Goal: Task Accomplishment & Management: Use online tool/utility

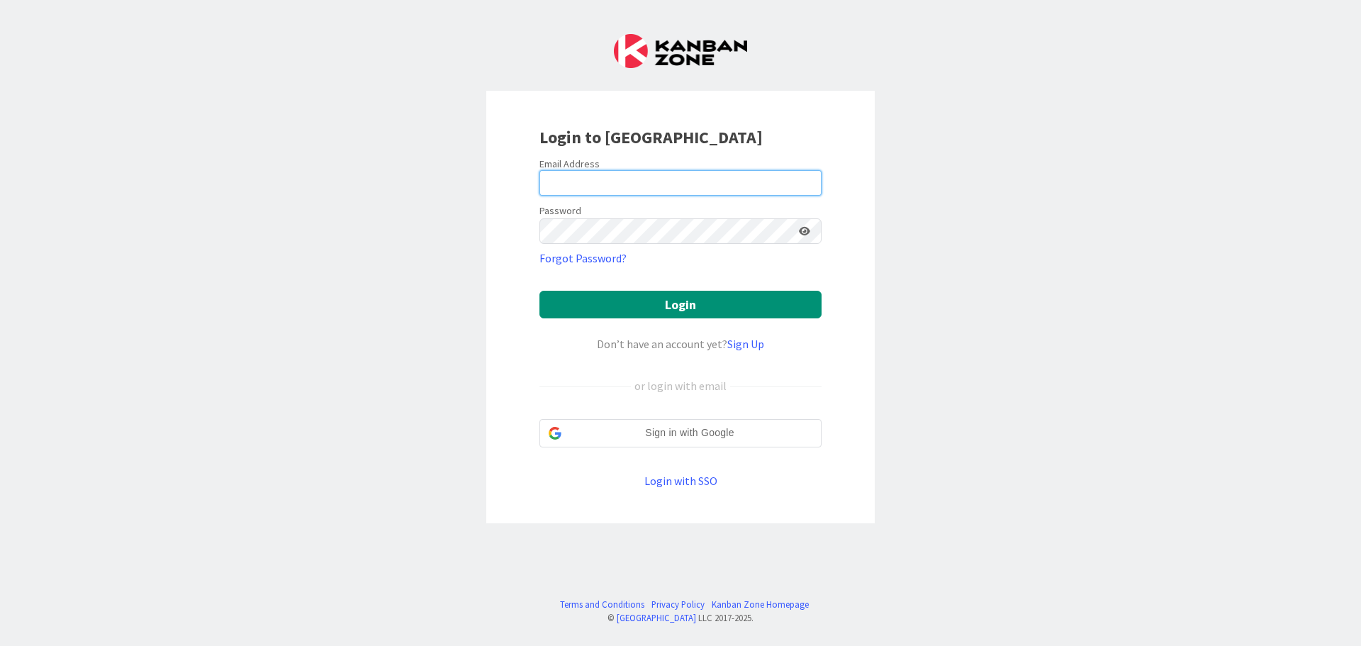
click at [608, 184] on input "email" at bounding box center [681, 183] width 282 height 26
type input "[PERSON_NAME][EMAIL_ADDRESS][DOMAIN_NAME]"
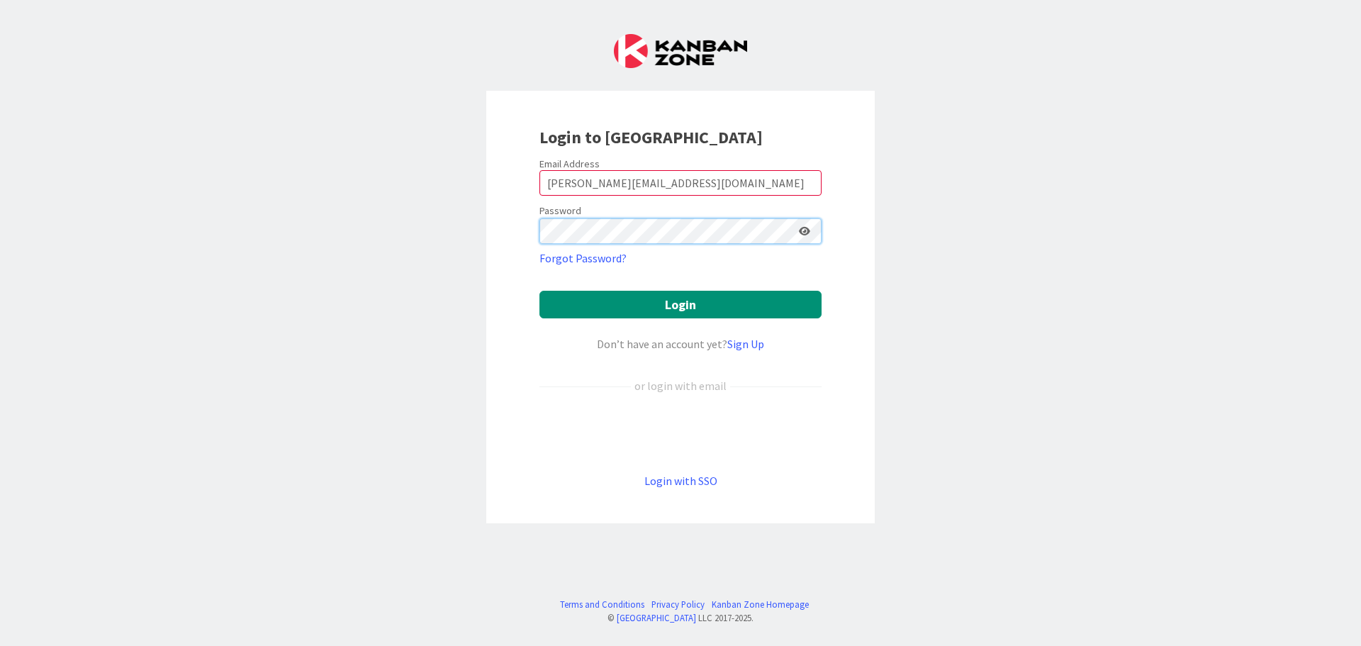
click at [540, 291] on button "Login" at bounding box center [681, 305] width 282 height 28
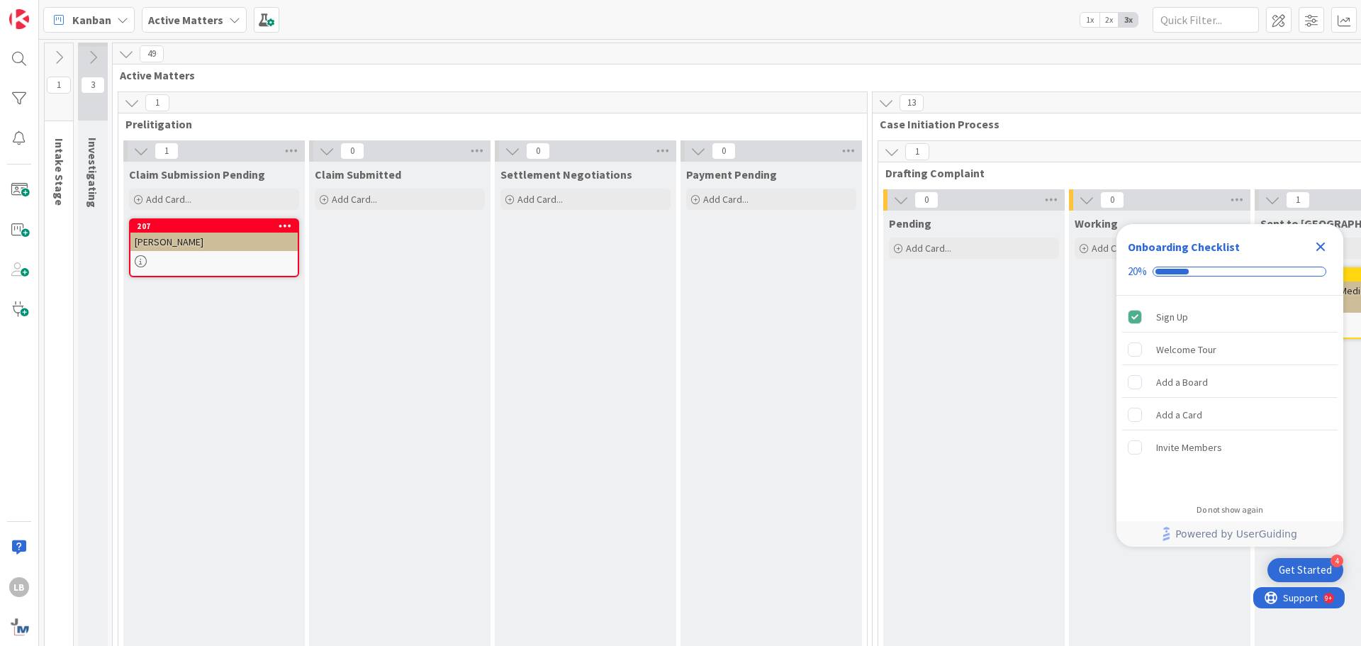
click at [1083, 19] on span "1x" at bounding box center [1090, 20] width 19 height 14
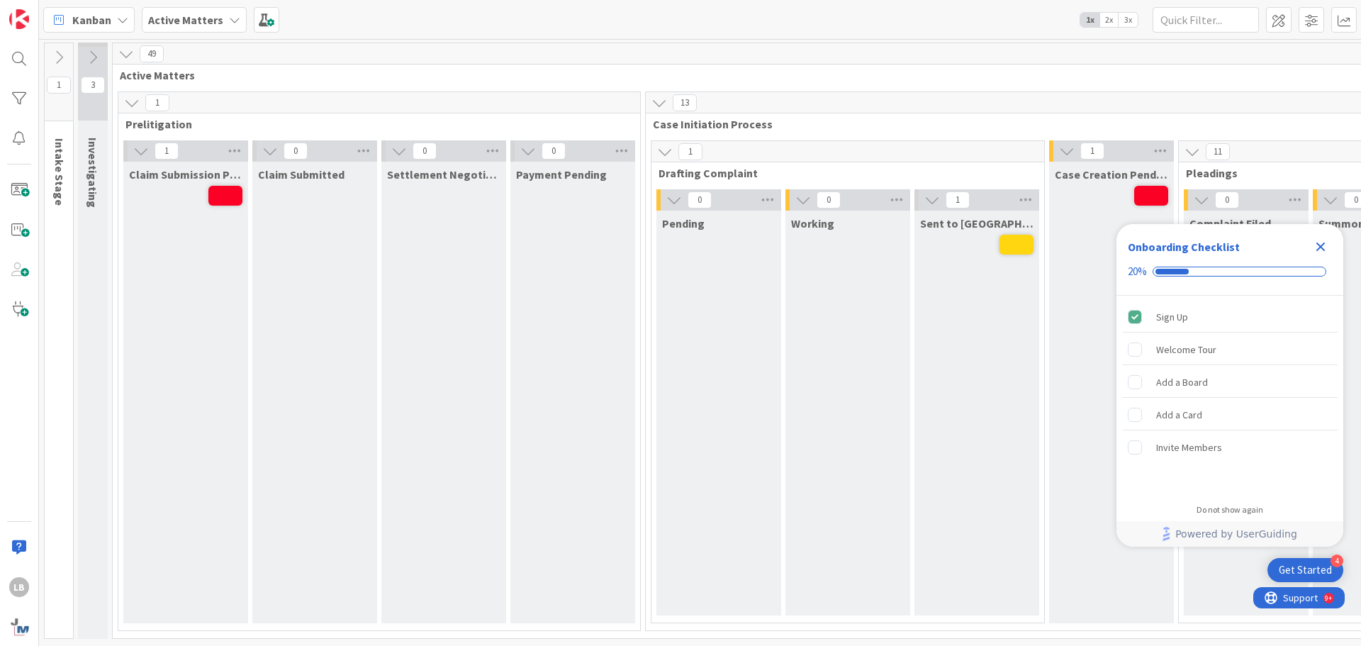
click at [1320, 245] on icon "Close Checklist" at bounding box center [1321, 246] width 9 height 9
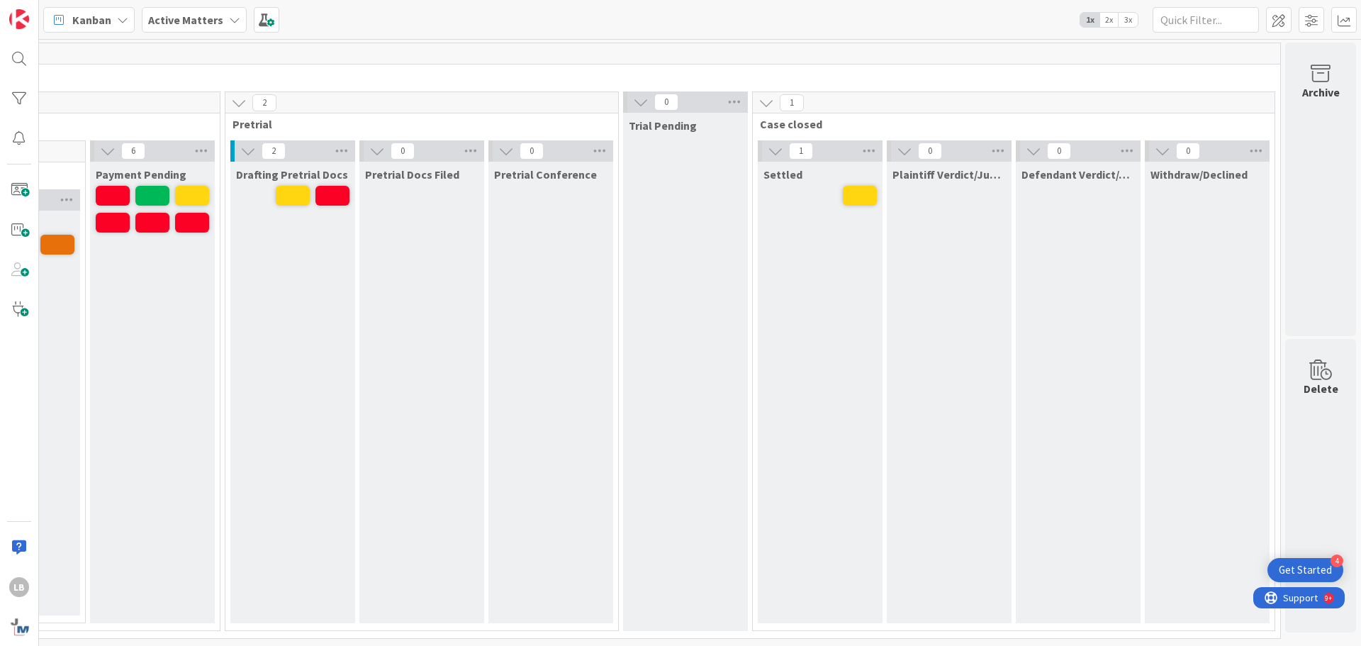
scroll to position [0, 2962]
drag, startPoint x: 1027, startPoint y: 635, endPoint x: 534, endPoint y: 630, distance: 492.8
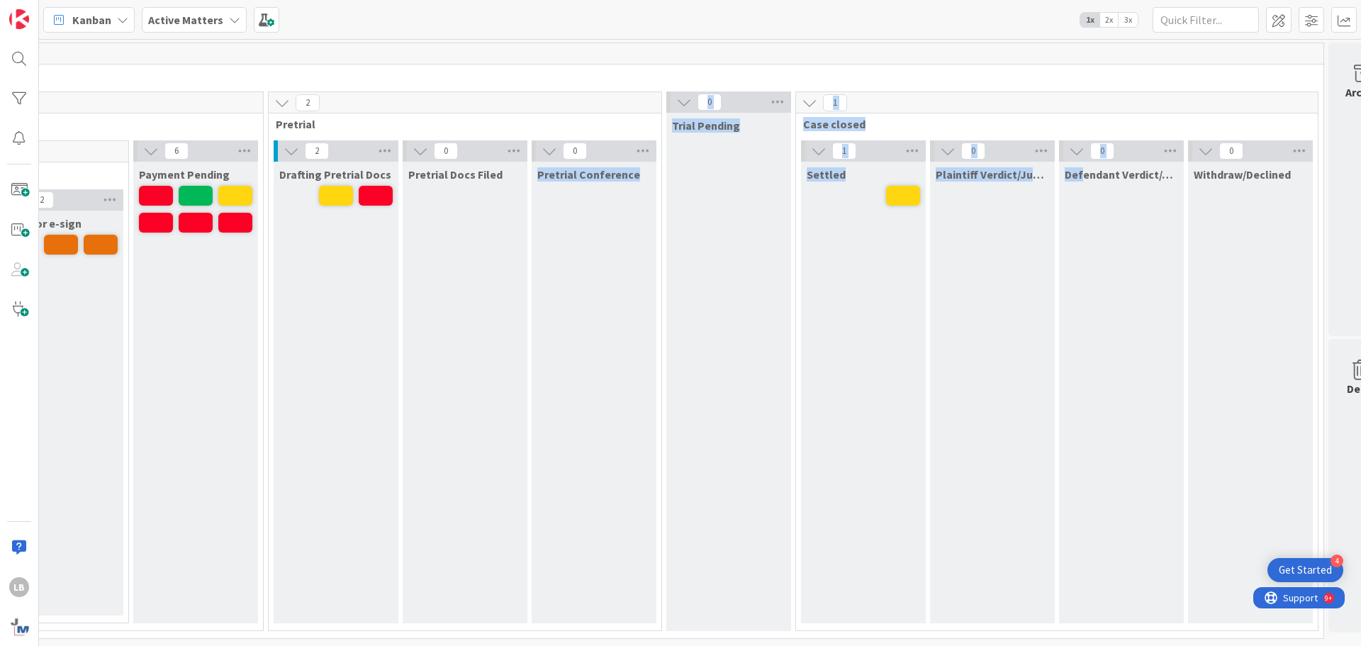
scroll to position [4, 2962]
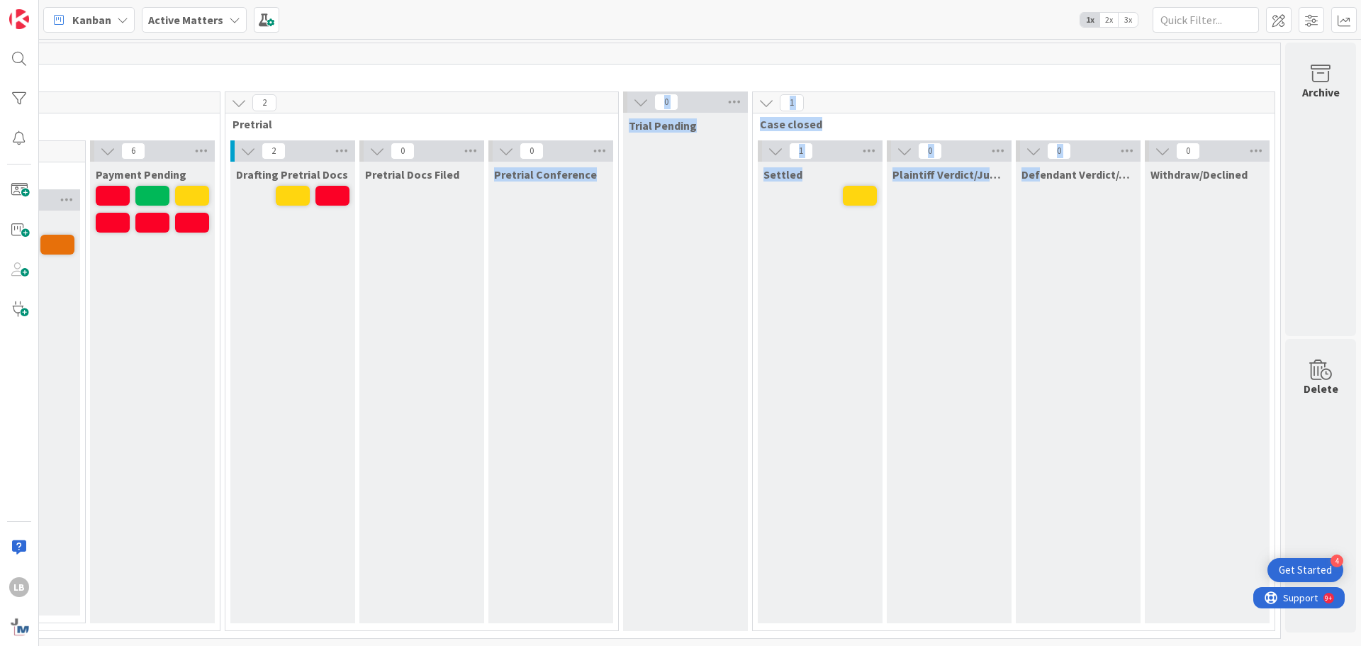
click at [964, 549] on div "Plaintiff Verdict/Judgment" at bounding box center [949, 393] width 125 height 462
